Goal: Navigation & Orientation: Go to known website

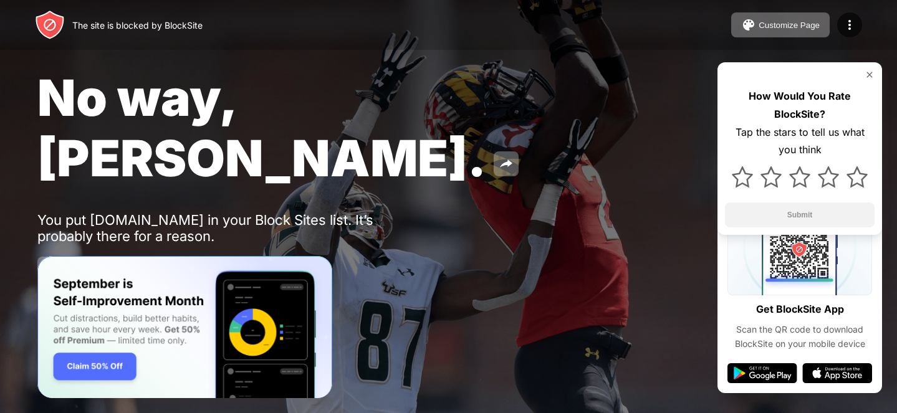
click at [520, 142] on div "No way, Jose. You put facebook.com in your Block Sites list. It’s probably ther…" at bounding box center [448, 174] width 897 height 349
